Goal: Obtain resource: Obtain resource

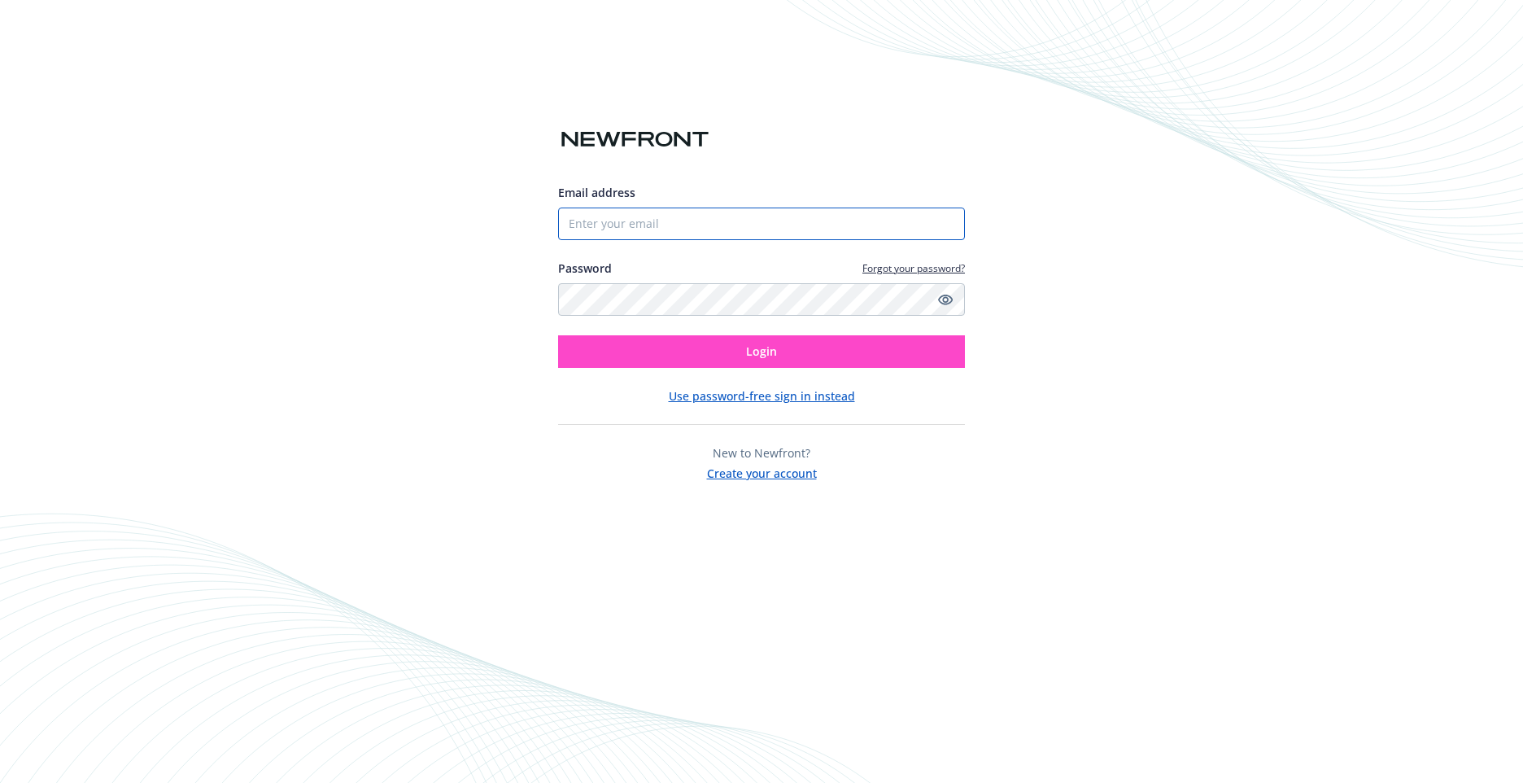
type input "[EMAIL_ADDRESS][DOMAIN_NAME]"
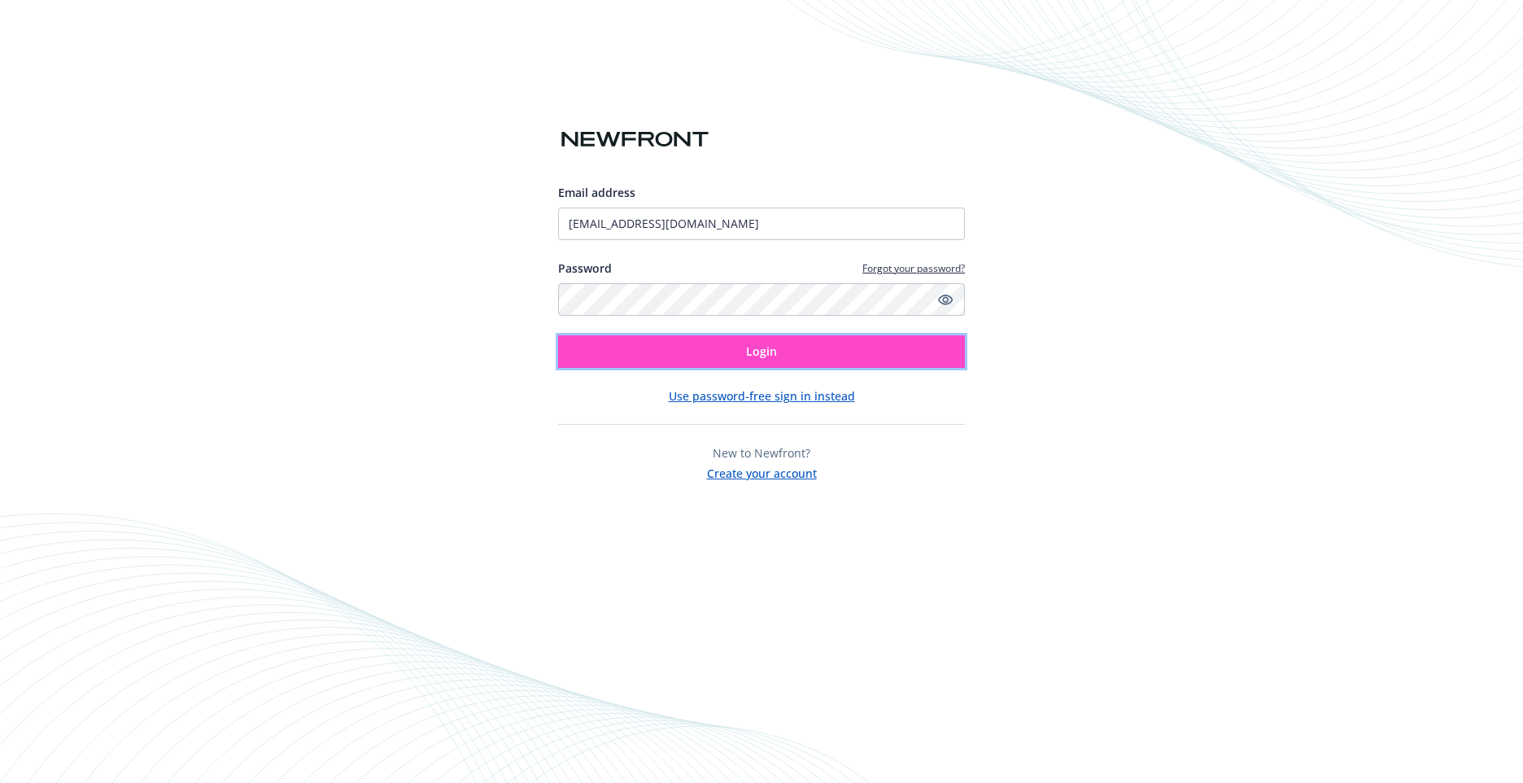
click at [735, 350] on button "Login" at bounding box center [761, 351] width 407 height 33
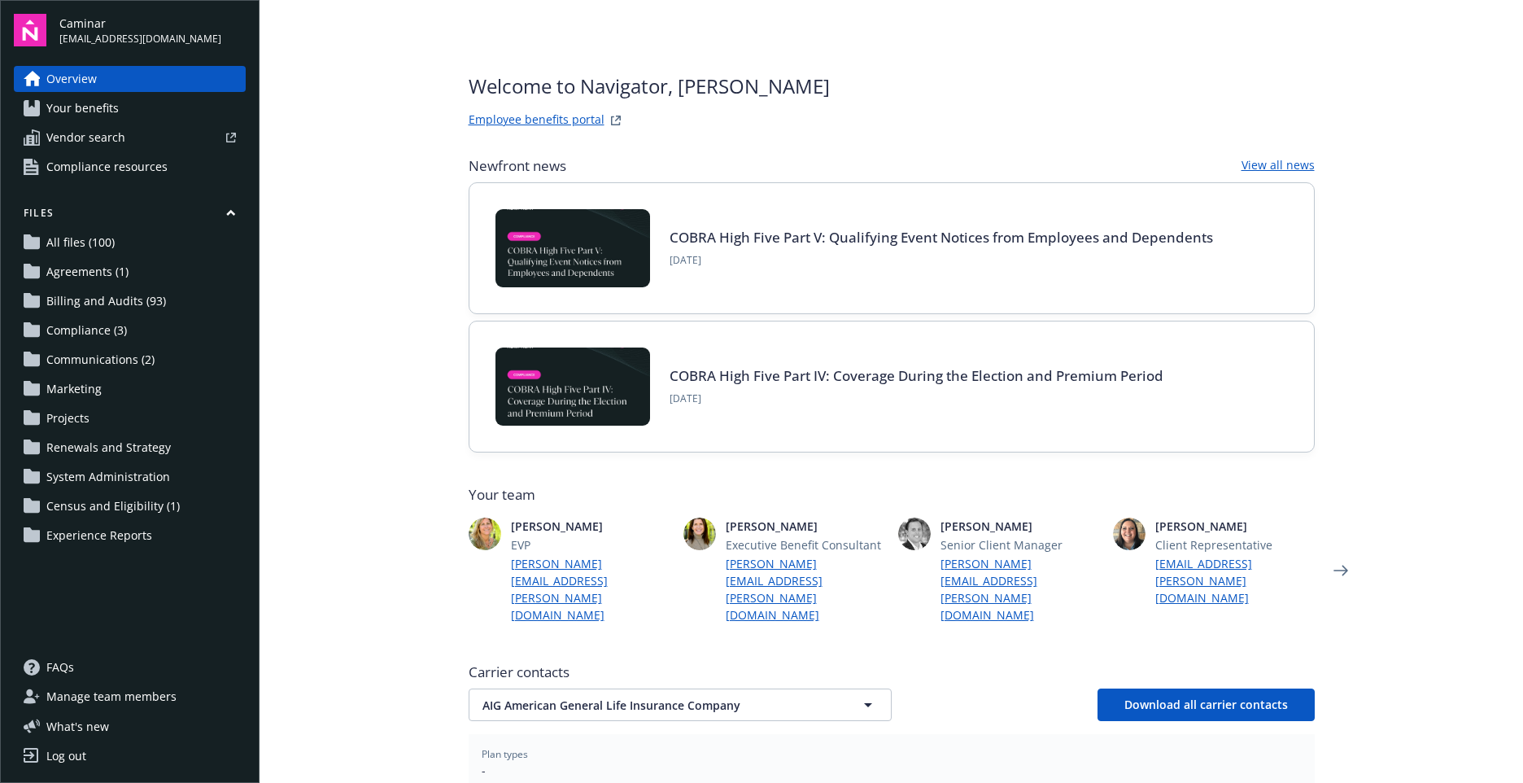
click at [110, 298] on span "Billing and Audits (93)" at bounding box center [106, 301] width 120 height 26
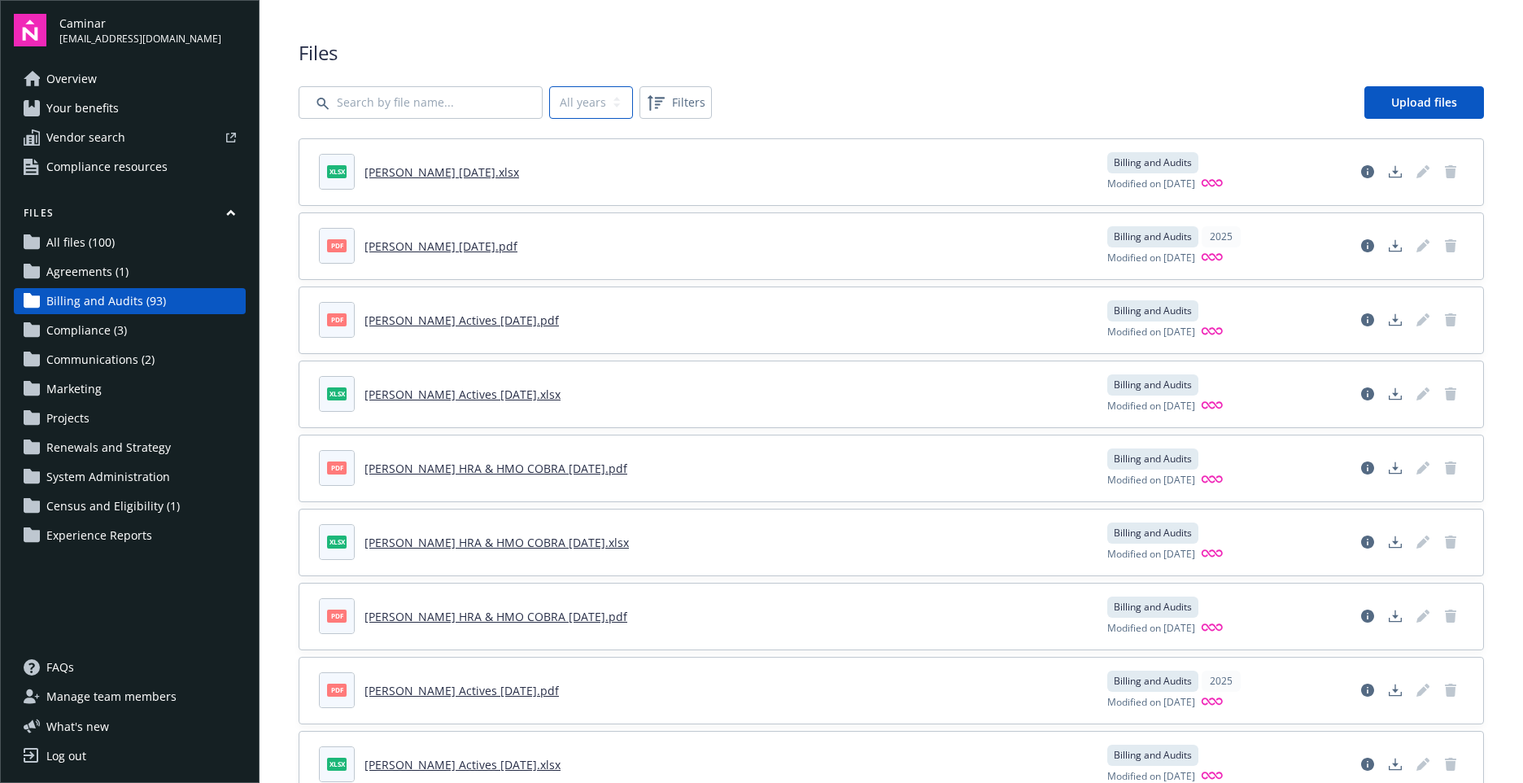
click at [608, 109] on select "All years 2025" at bounding box center [591, 102] width 84 height 33
click at [549, 86] on select "All years 2025" at bounding box center [591, 102] width 84 height 33
click at [613, 98] on select "All years 2025" at bounding box center [591, 102] width 84 height 33
click at [549, 86] on select "All years 2025" at bounding box center [591, 102] width 84 height 33
click at [500, 107] on input "Search by file name..." at bounding box center [421, 102] width 244 height 33
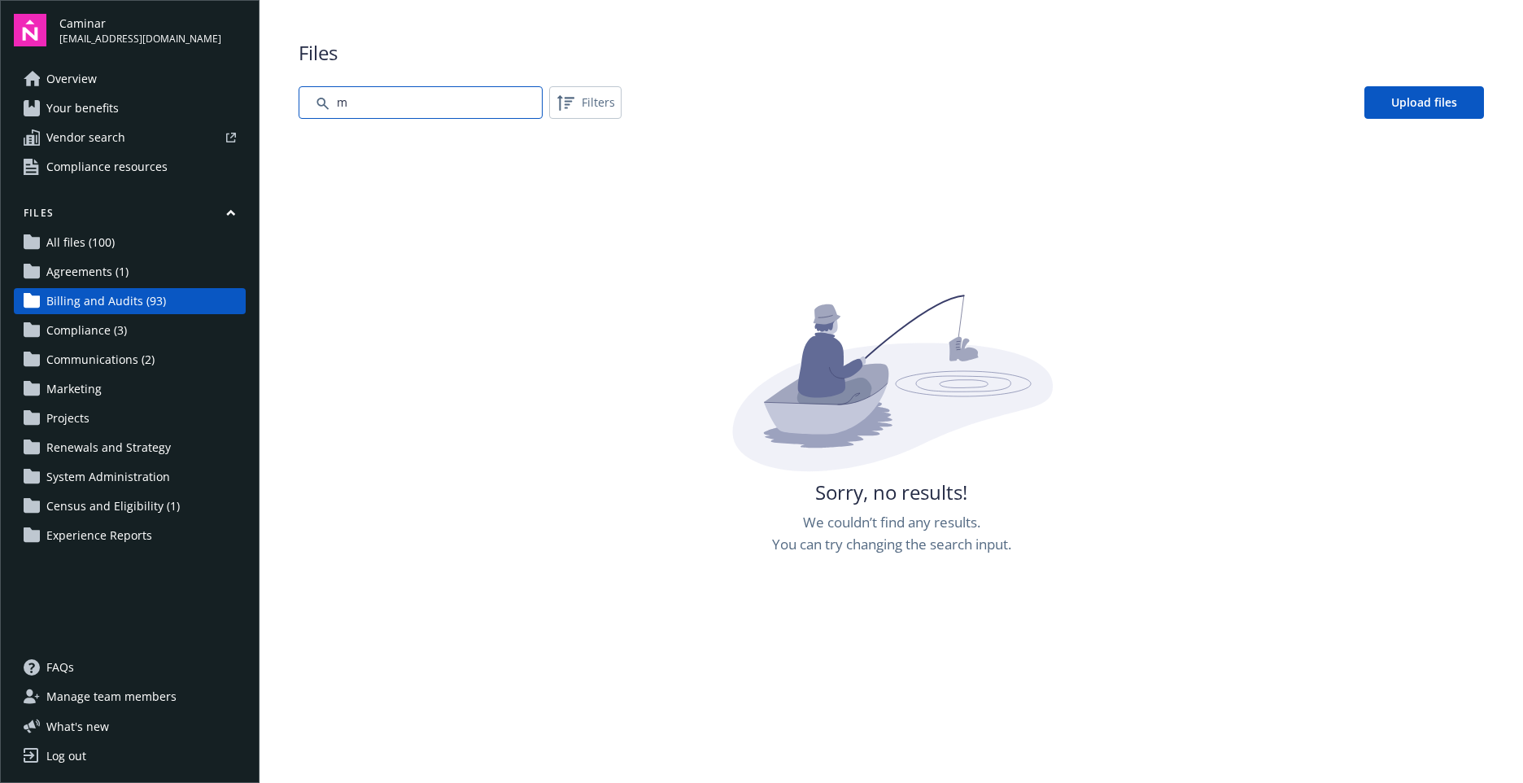
type input "m"
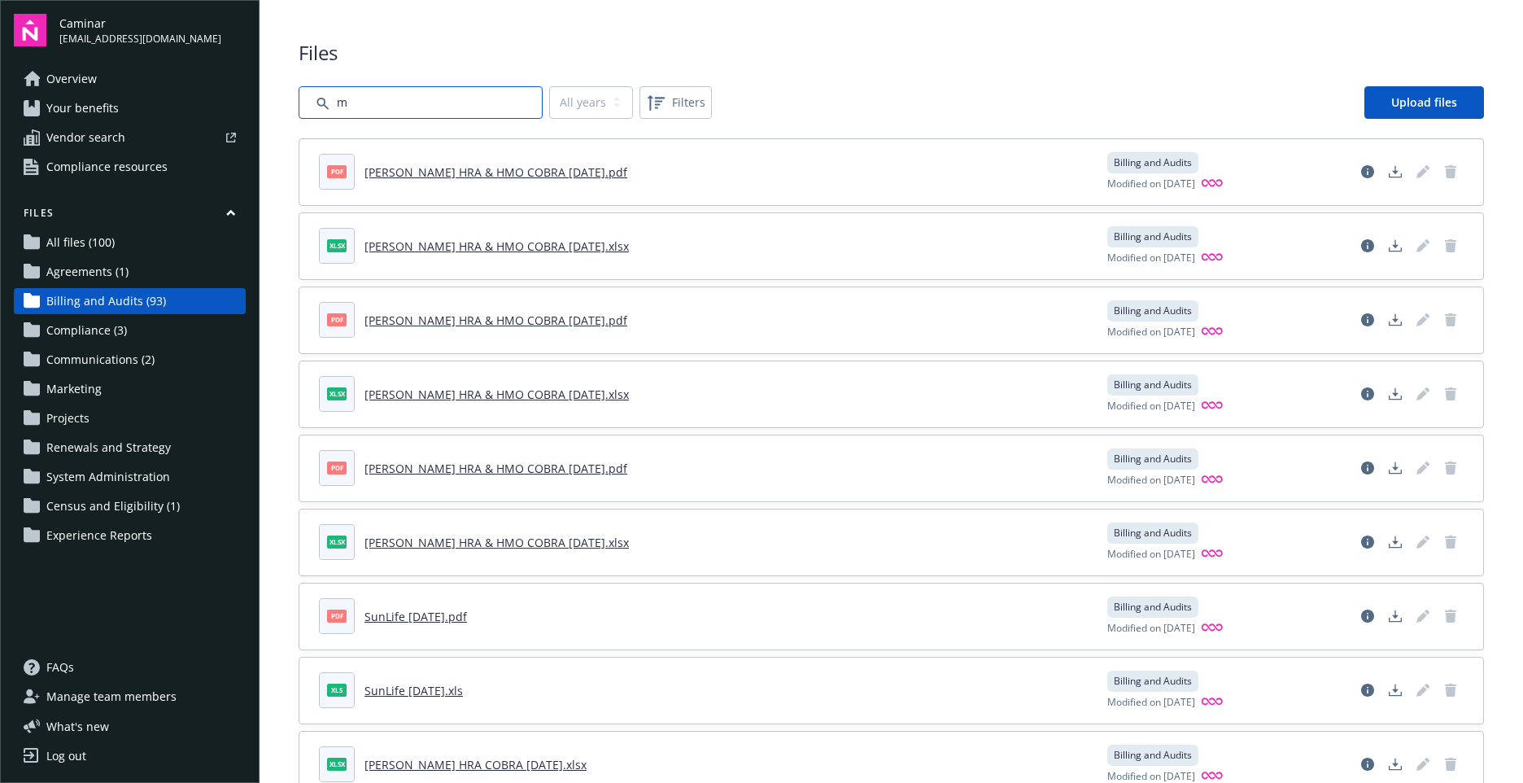
click at [417, 99] on input "Search by file name..." at bounding box center [421, 102] width 244 height 33
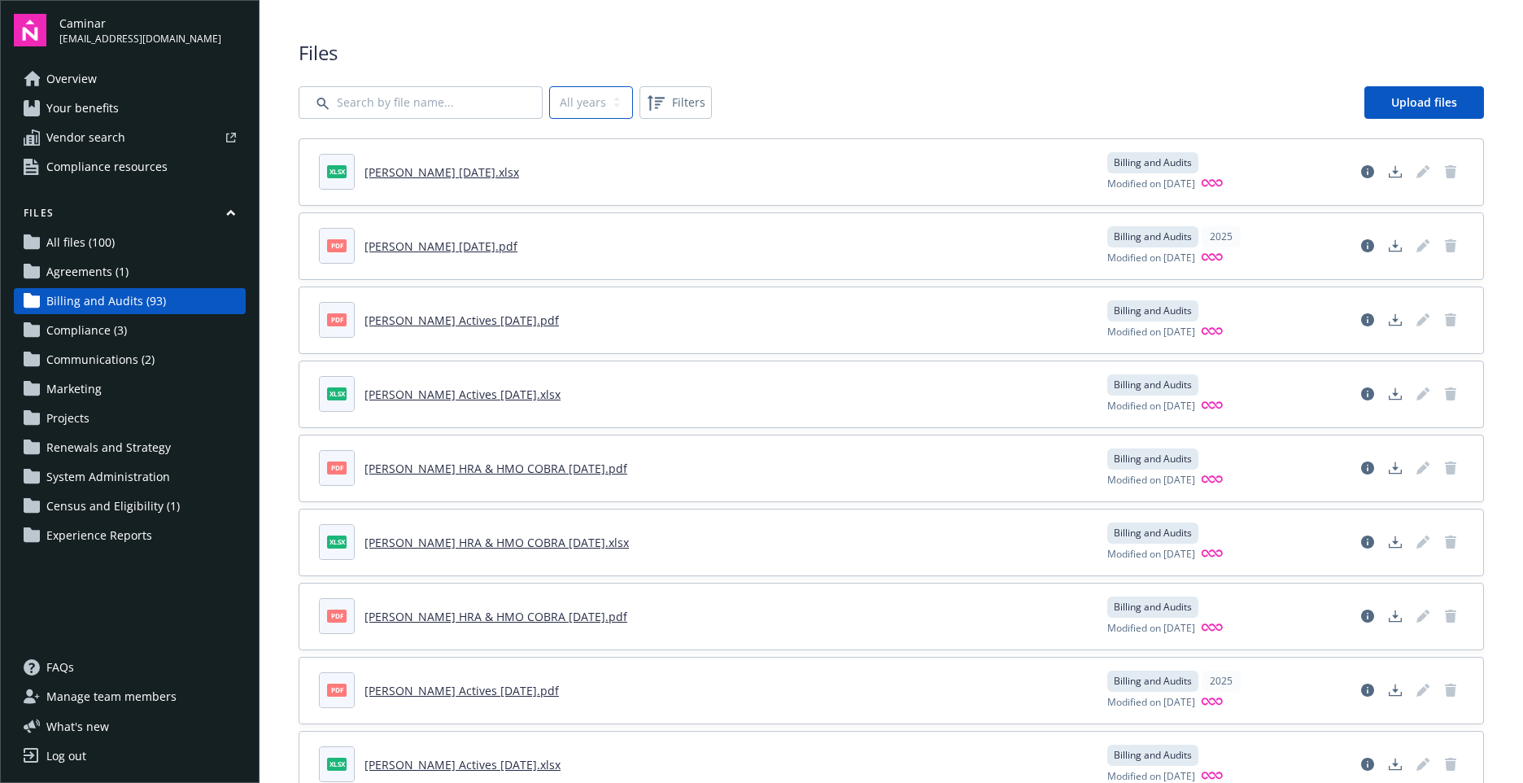
click at [595, 108] on select "All years 2025" at bounding box center [591, 102] width 84 height 33
click at [680, 107] on span "Filters" at bounding box center [688, 102] width 33 height 17
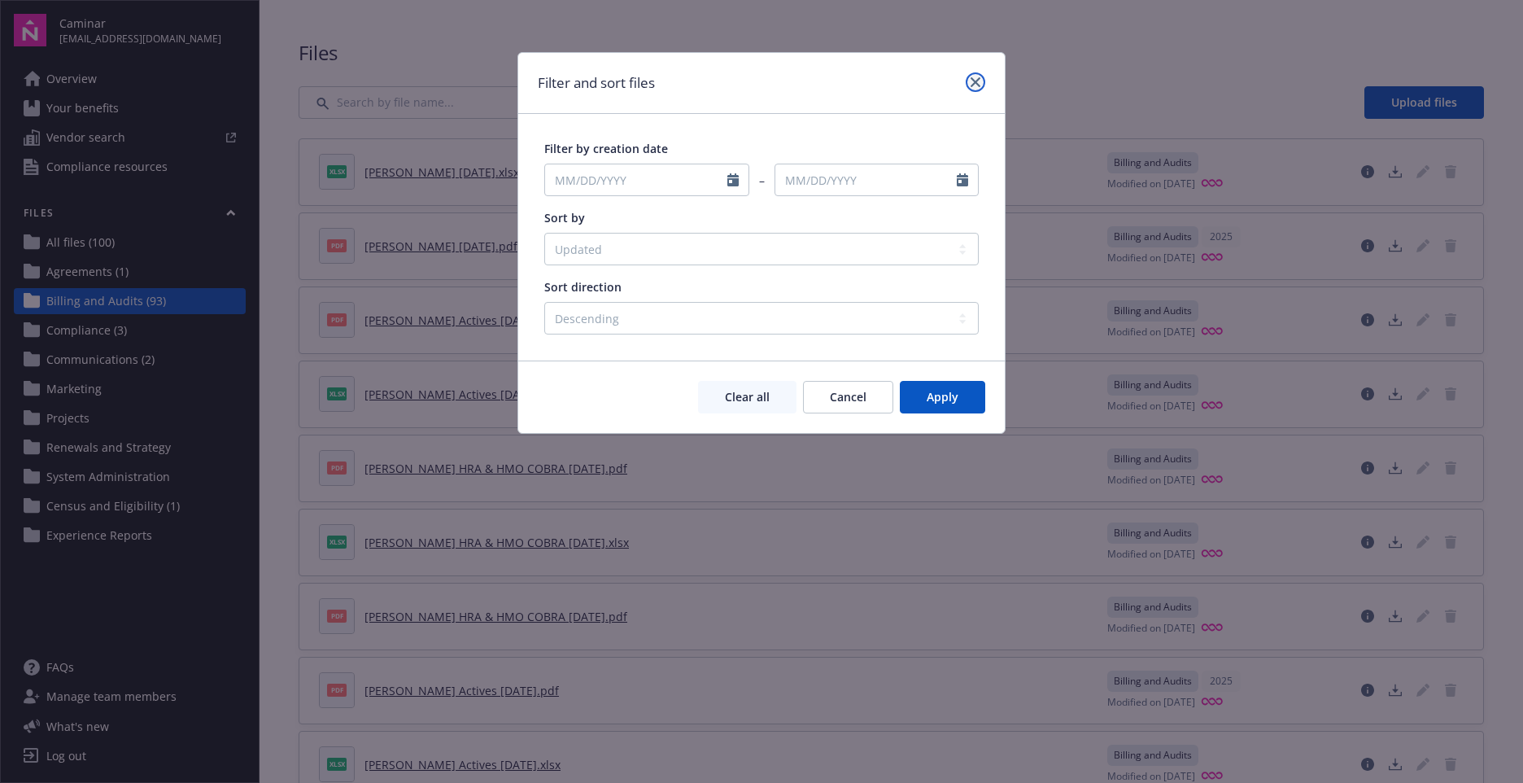
click at [979, 85] on icon "close" at bounding box center [976, 82] width 10 height 10
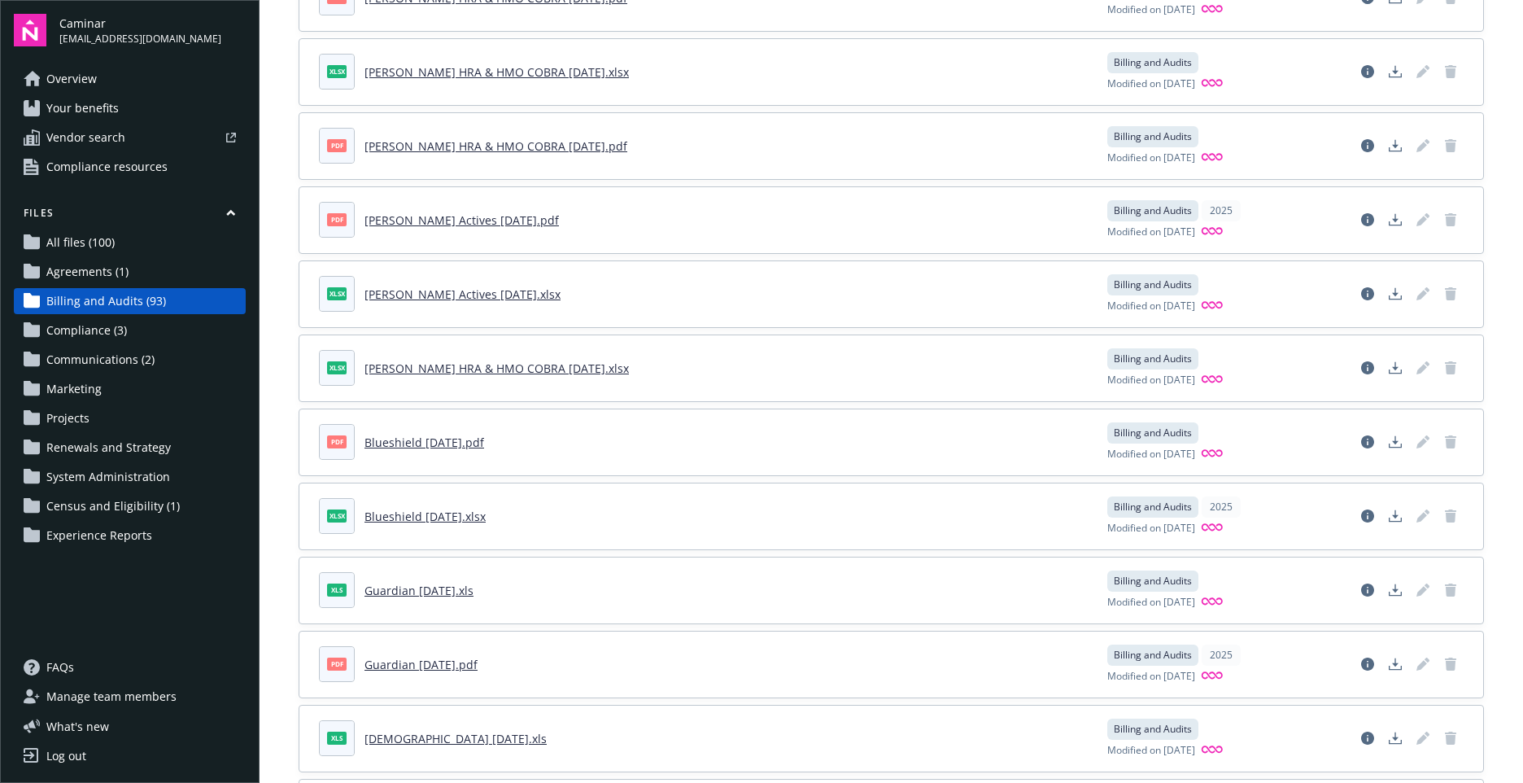
scroll to position [446, 0]
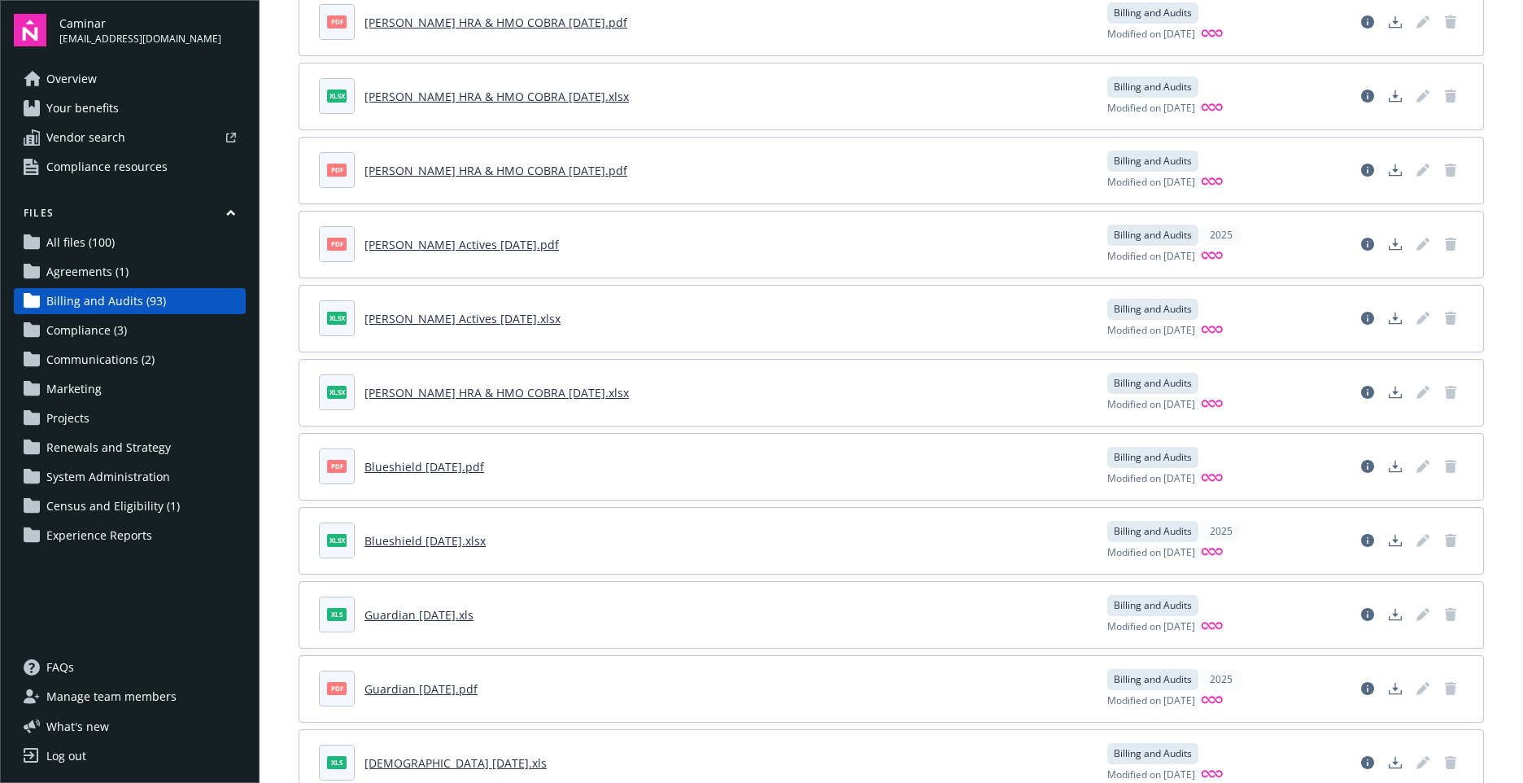
click at [78, 80] on span "Overview" at bounding box center [71, 79] width 50 height 26
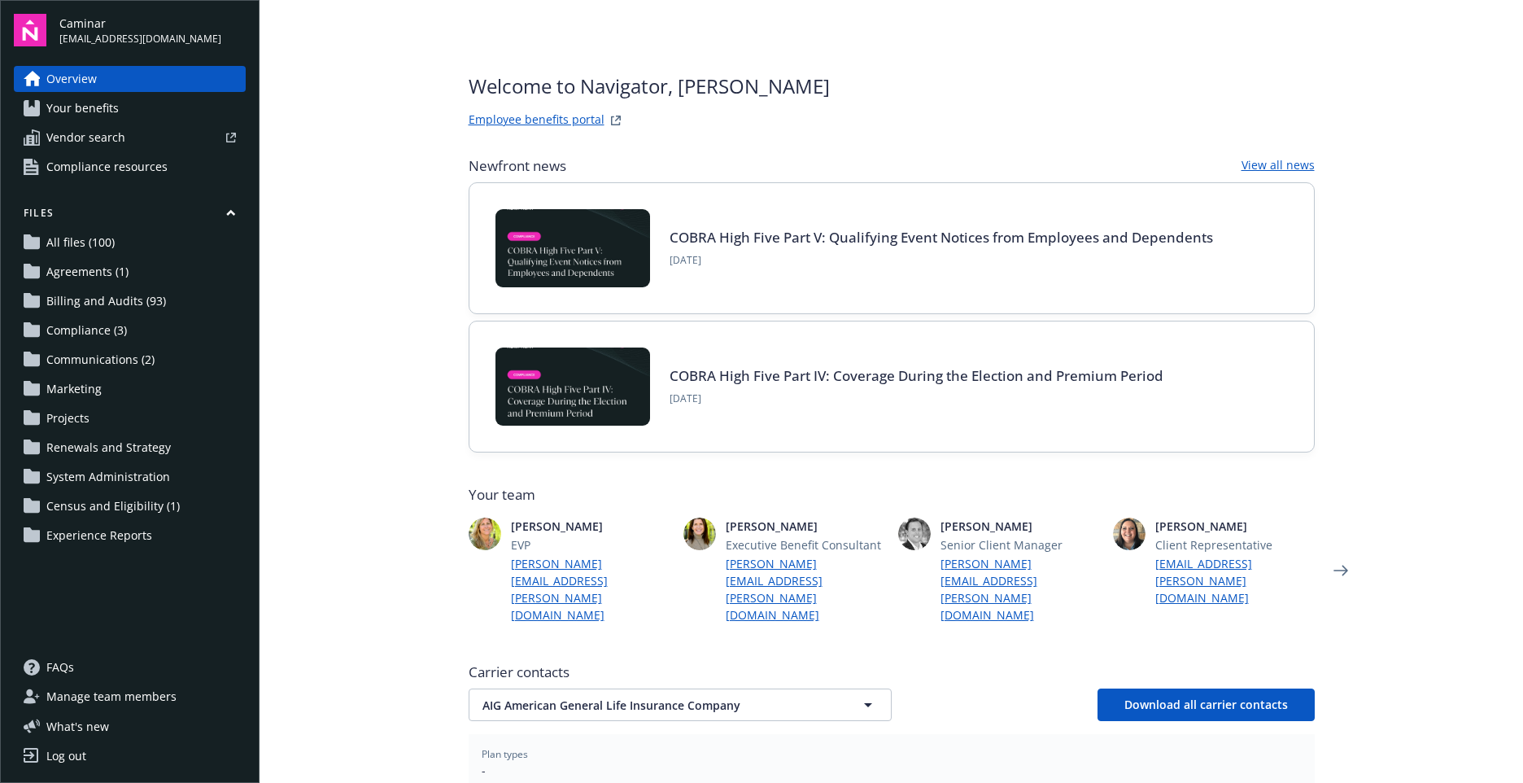
click at [94, 105] on span "Your benefits" at bounding box center [82, 108] width 72 height 26
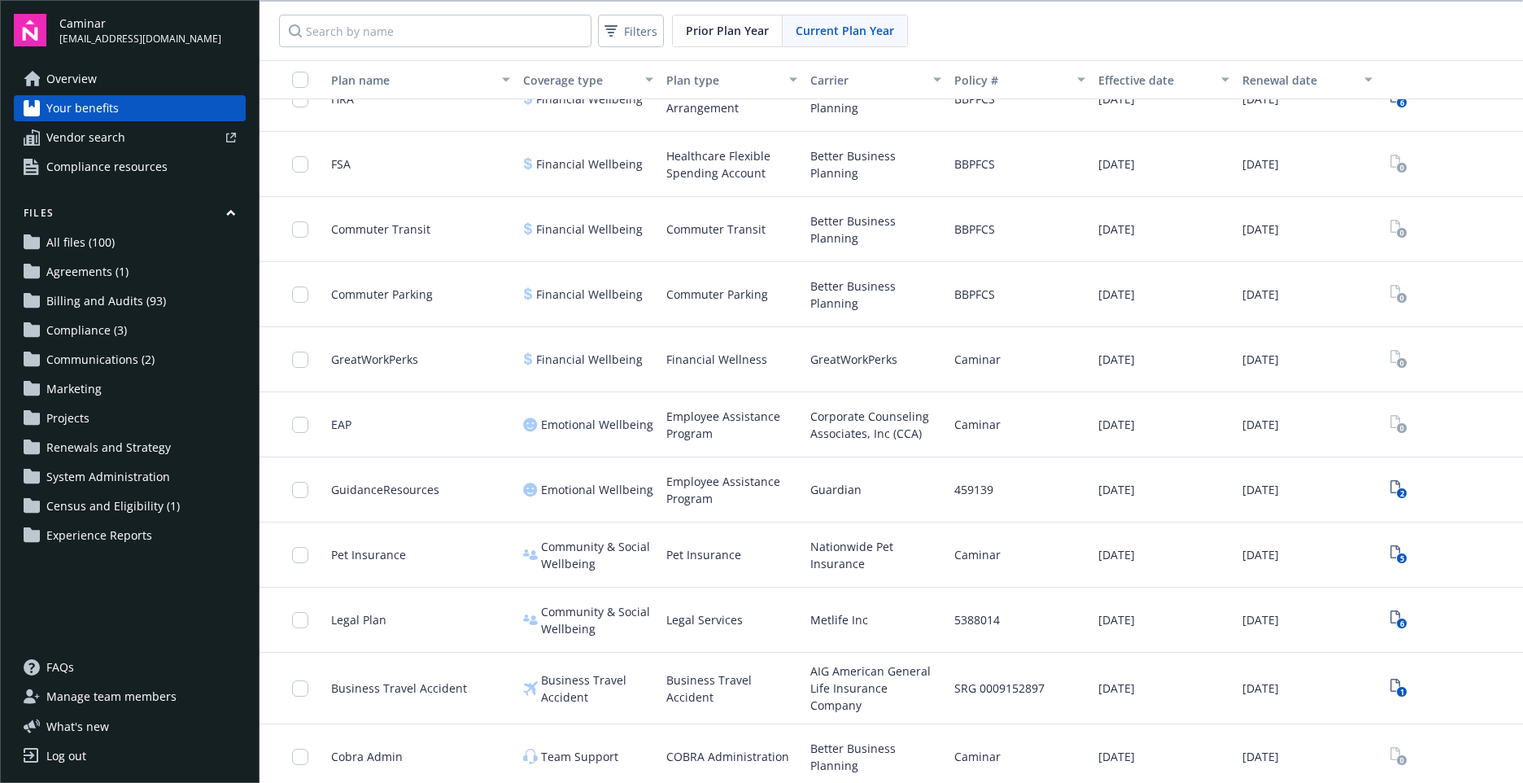
scroll to position [1079, 0]
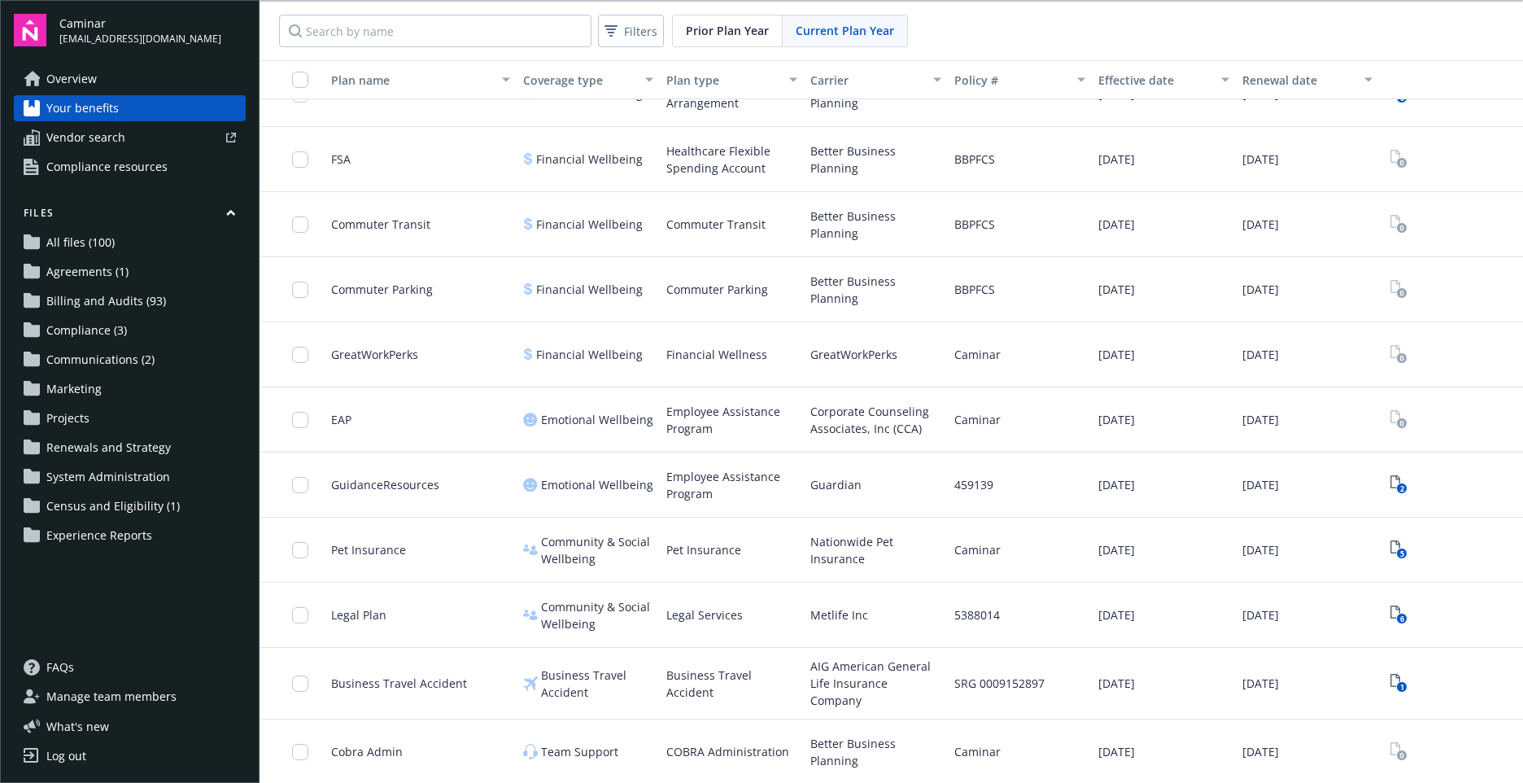
click at [375, 612] on span "Legal Plan" at bounding box center [358, 614] width 55 height 17
click at [574, 607] on span "Community & Social Wellbeing" at bounding box center [597, 615] width 113 height 34
click at [351, 612] on span "Legal Plan" at bounding box center [358, 614] width 55 height 17
click at [1390, 609] on icon "6" at bounding box center [1398, 614] width 17 height 19
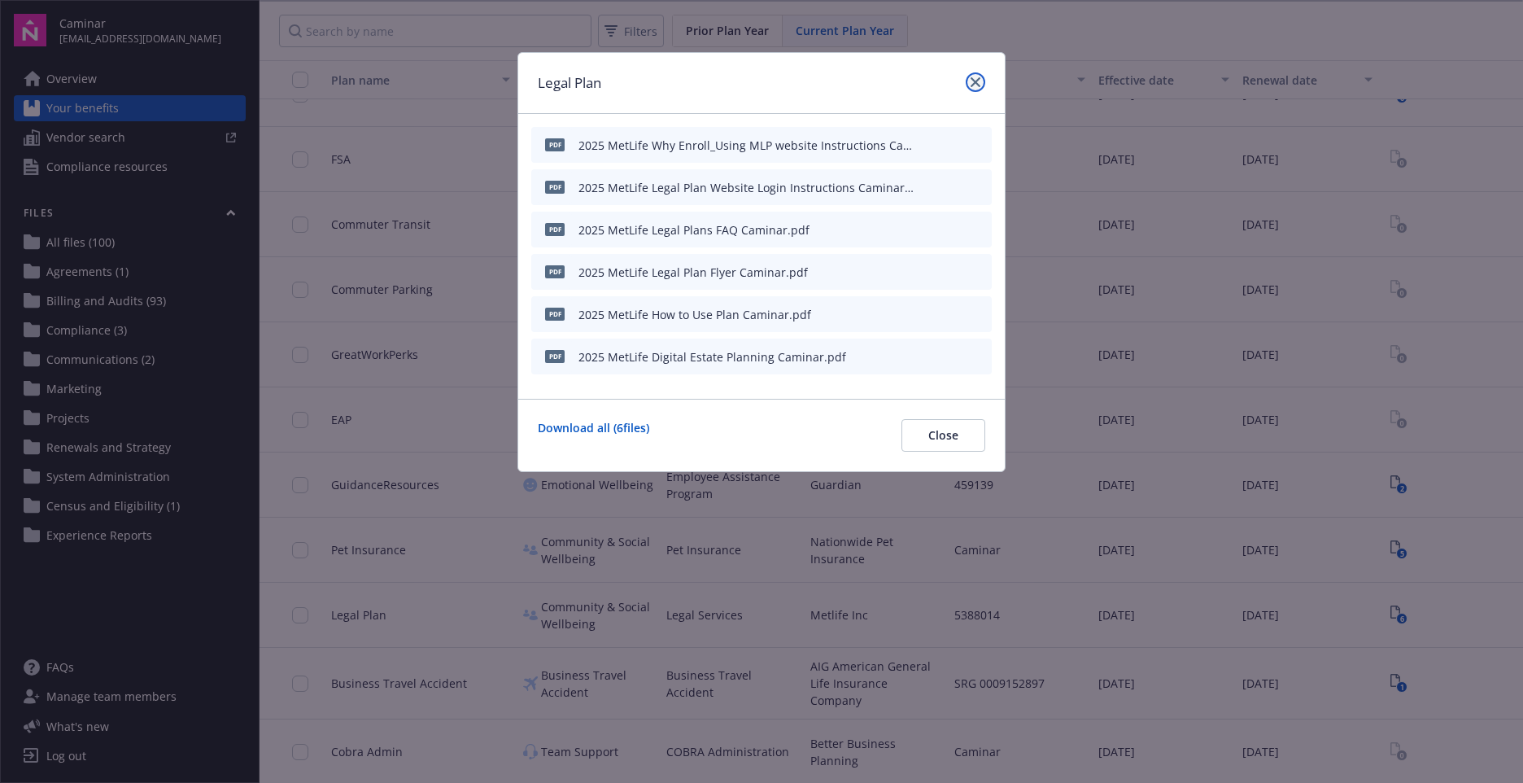
click at [980, 76] on link "close" at bounding box center [976, 82] width 20 height 20
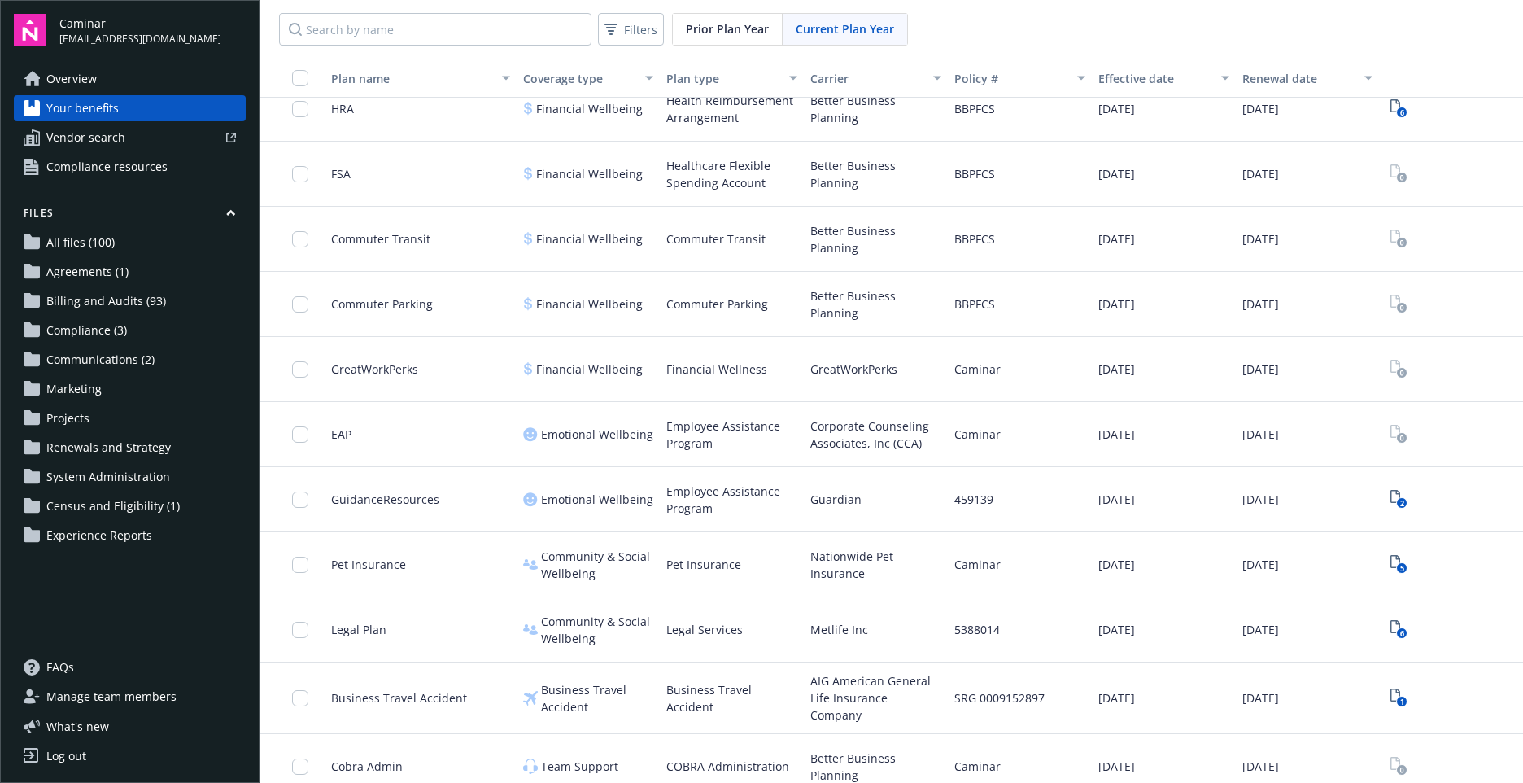
scroll to position [1079, 0]
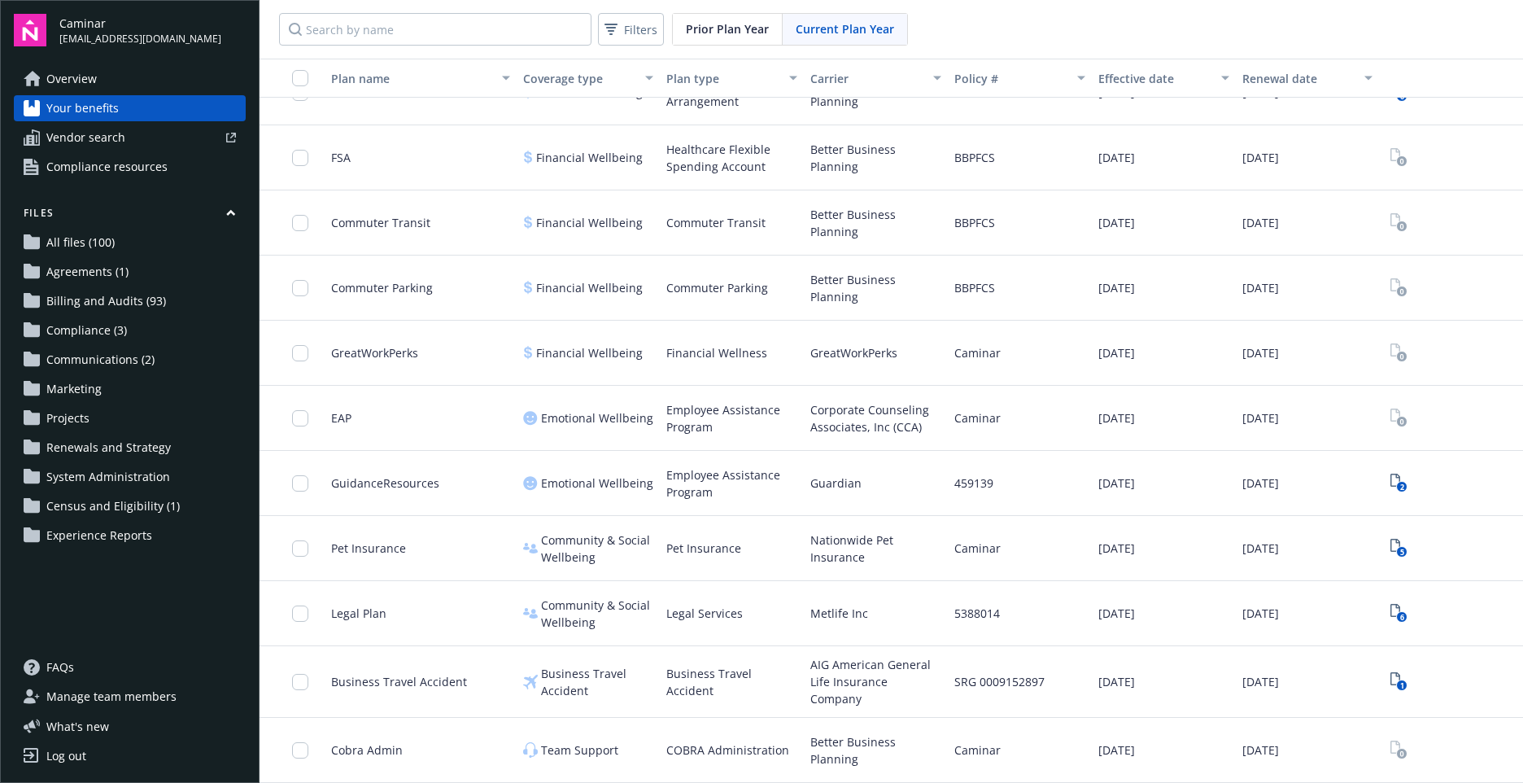
click at [572, 600] on span "Community & Social Wellbeing" at bounding box center [597, 613] width 113 height 34
click at [299, 608] on input "checkbox" at bounding box center [300, 613] width 16 height 16
click at [871, 749] on span "Unselect all" at bounding box center [870, 746] width 63 height 17
click at [825, 742] on icon "close" at bounding box center [827, 746] width 10 height 10
click at [831, 28] on span "Current Plan Year" at bounding box center [845, 28] width 98 height 17
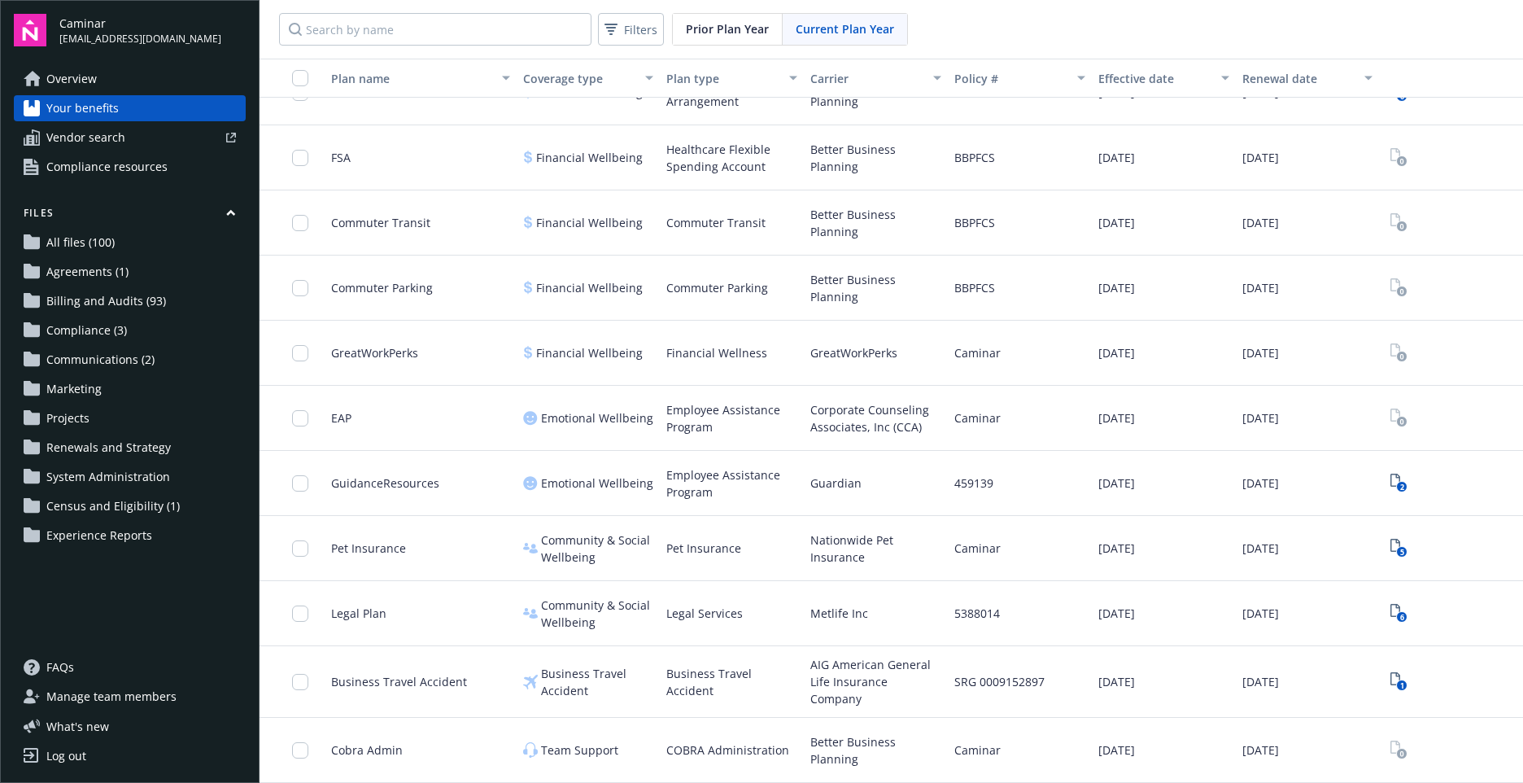
click at [128, 302] on span "Billing and Audits (93)" at bounding box center [106, 301] width 120 height 26
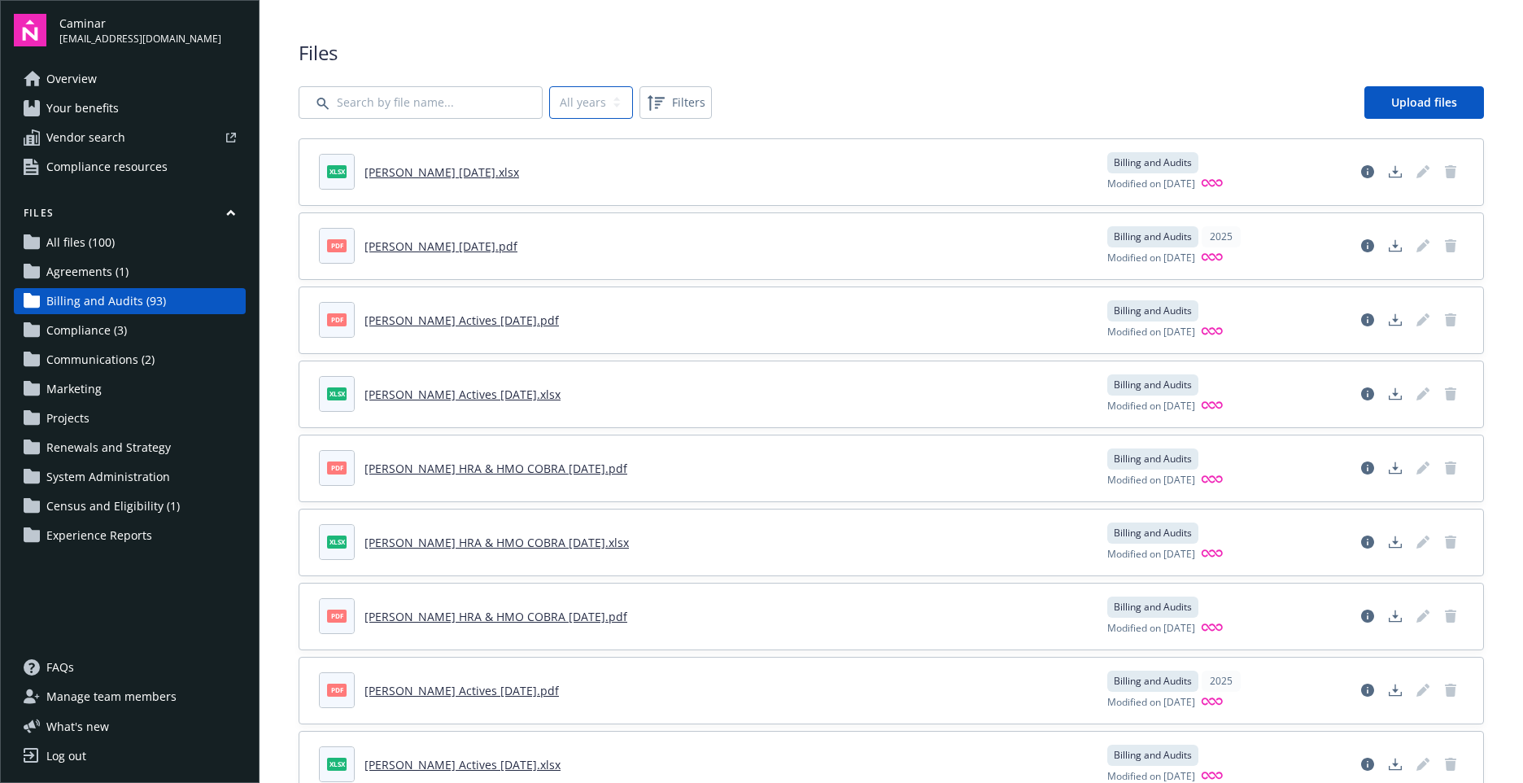
click at [598, 104] on select "All years 2025" at bounding box center [591, 102] width 84 height 33
click at [768, 90] on div "All years 2025 Filters Upload files" at bounding box center [891, 102] width 1185 height 33
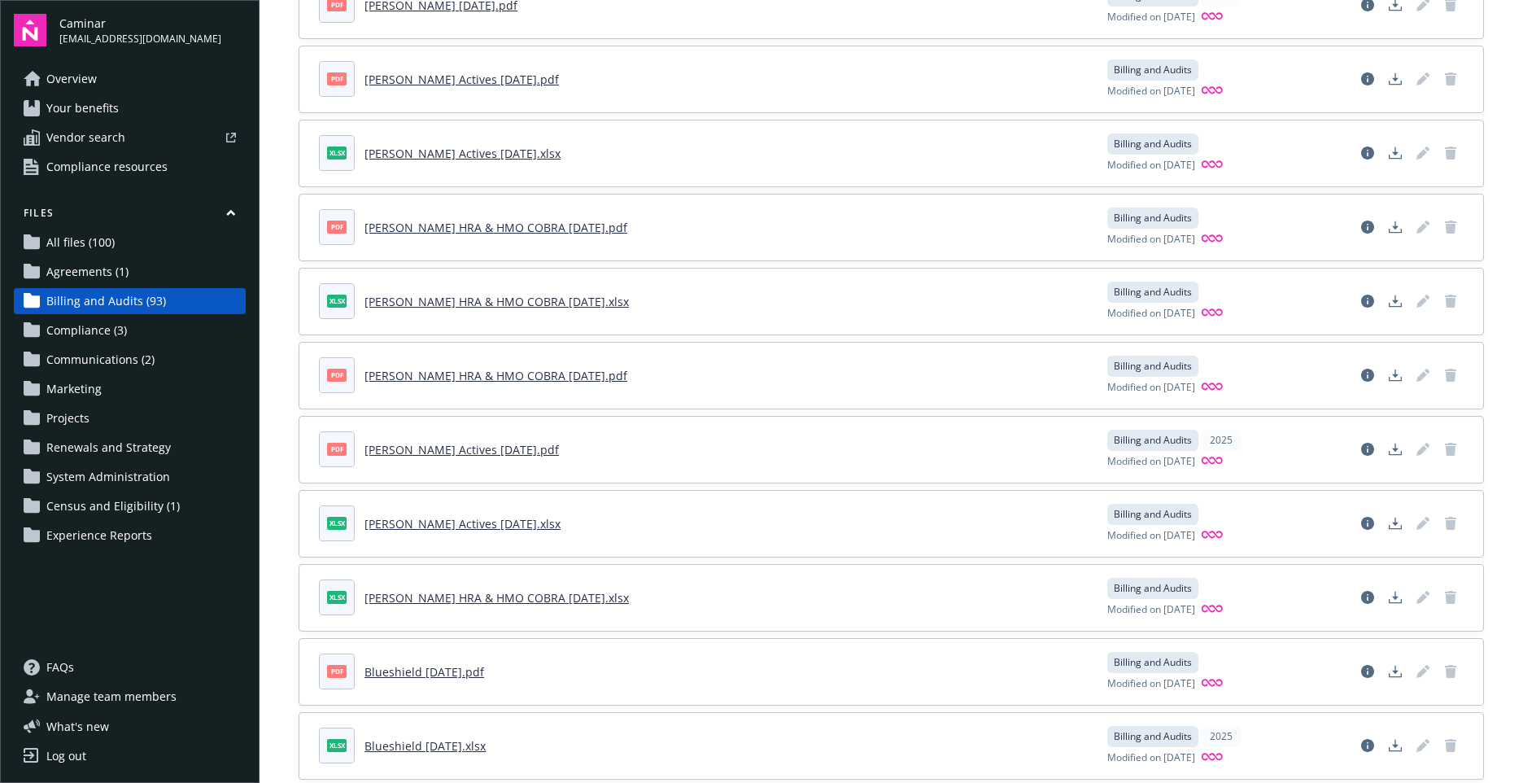
scroll to position [244, 0]
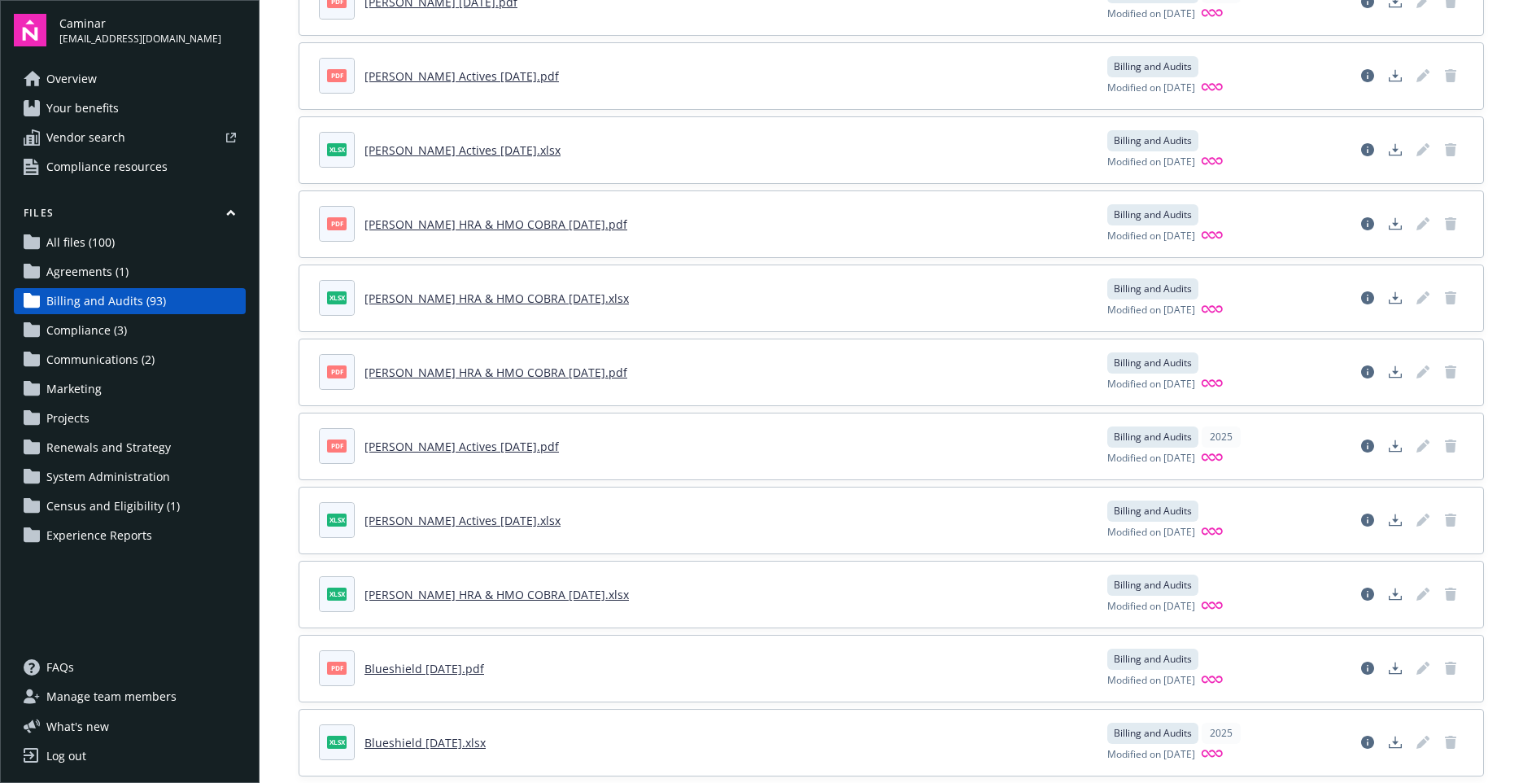
click at [101, 277] on span "Agreements (1)" at bounding box center [87, 272] width 82 height 26
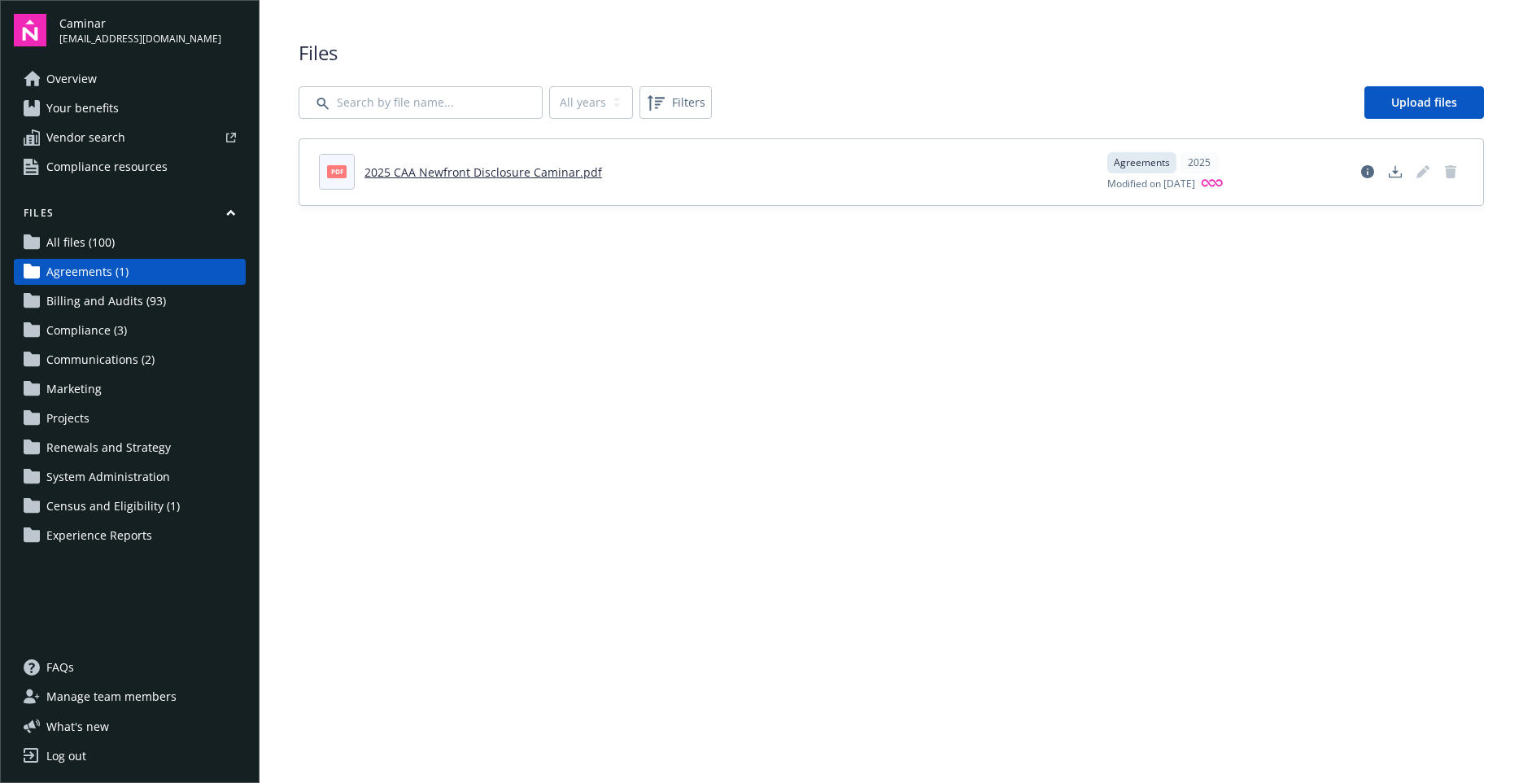
click at [460, 175] on link "2025 CAA Newfront Disclosure Caminar.pdf" at bounding box center [483, 171] width 238 height 15
click at [85, 361] on span "Communications (2)" at bounding box center [100, 360] width 108 height 26
